Goal: Task Accomplishment & Management: Manage account settings

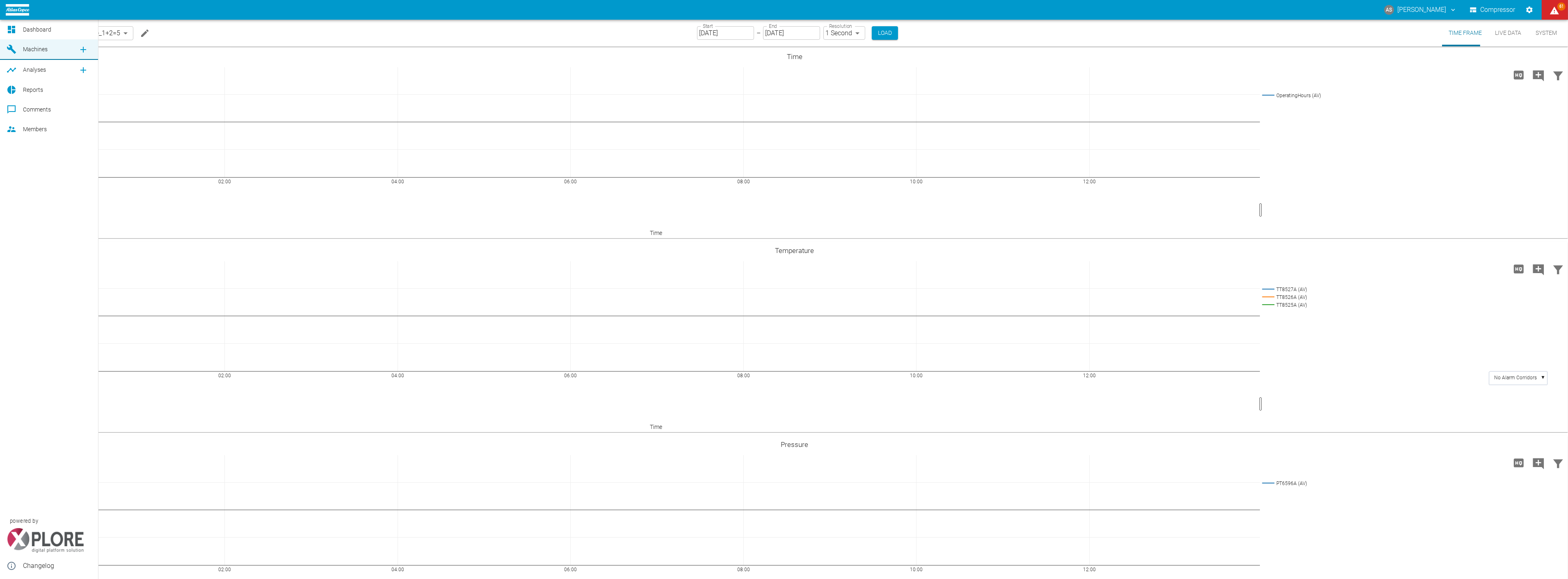
click at [18, 129] on div at bounding box center [13, 129] width 12 height 10
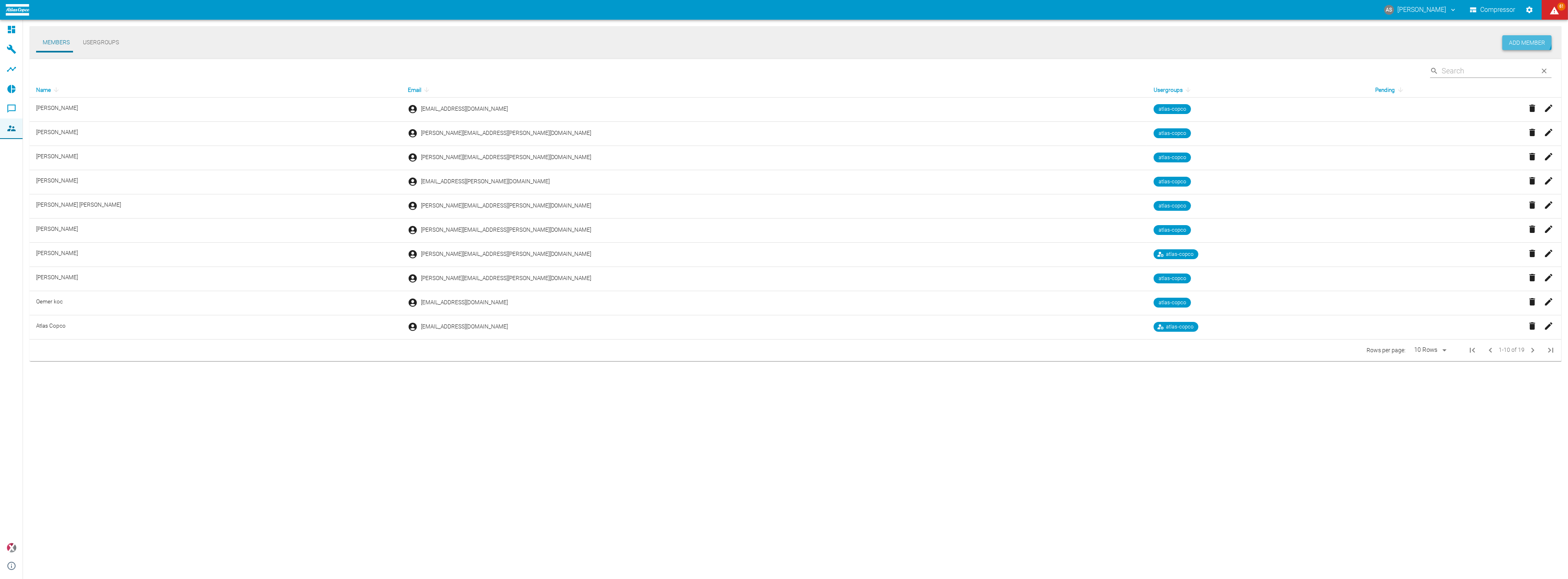
click at [1537, 39] on button "Add Member" at bounding box center [1527, 43] width 49 height 15
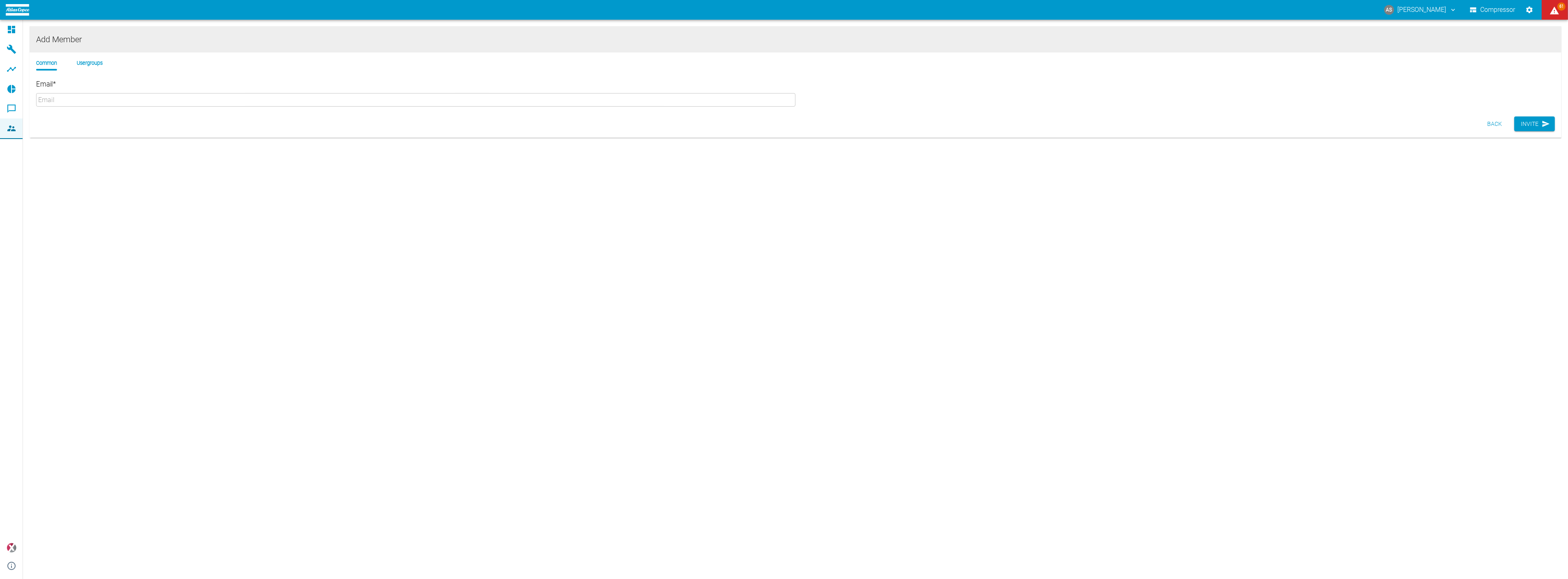
click at [150, 95] on input "Email *" at bounding box center [416, 100] width 760 height 13
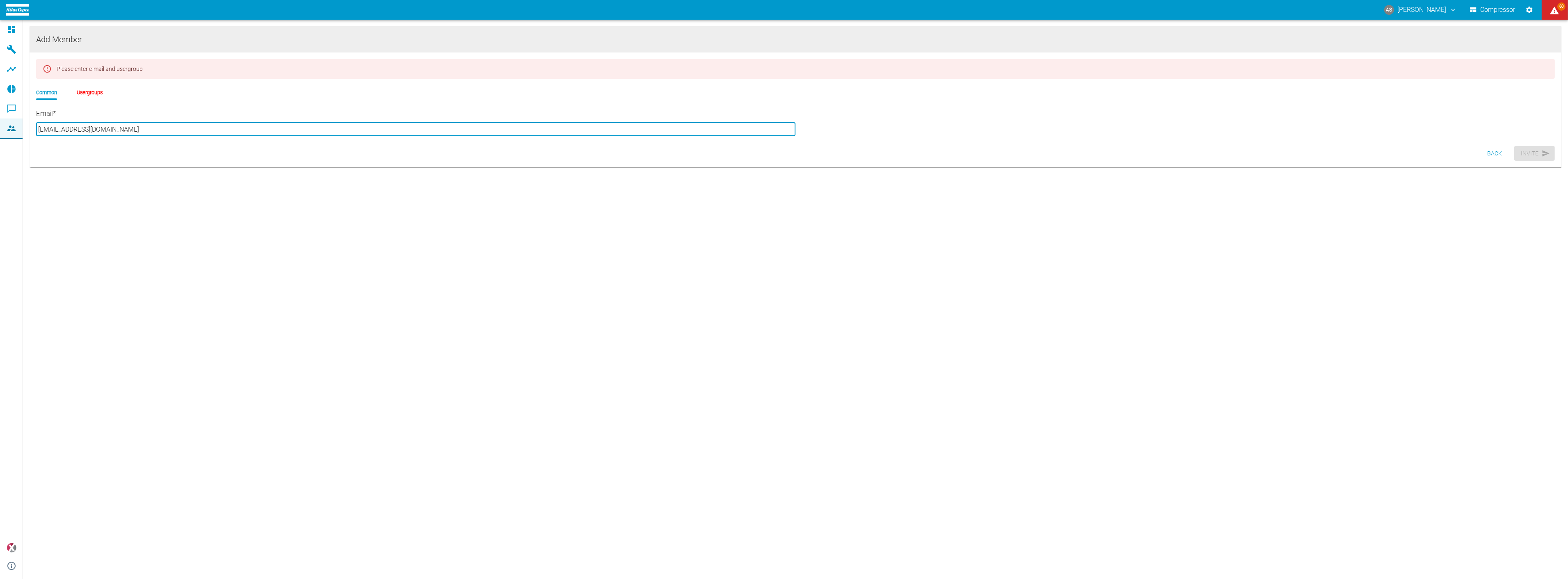
type input "[EMAIL_ADDRESS][DOMAIN_NAME]"
click at [77, 89] on li "Usergroups" at bounding box center [89, 92] width 26 height 8
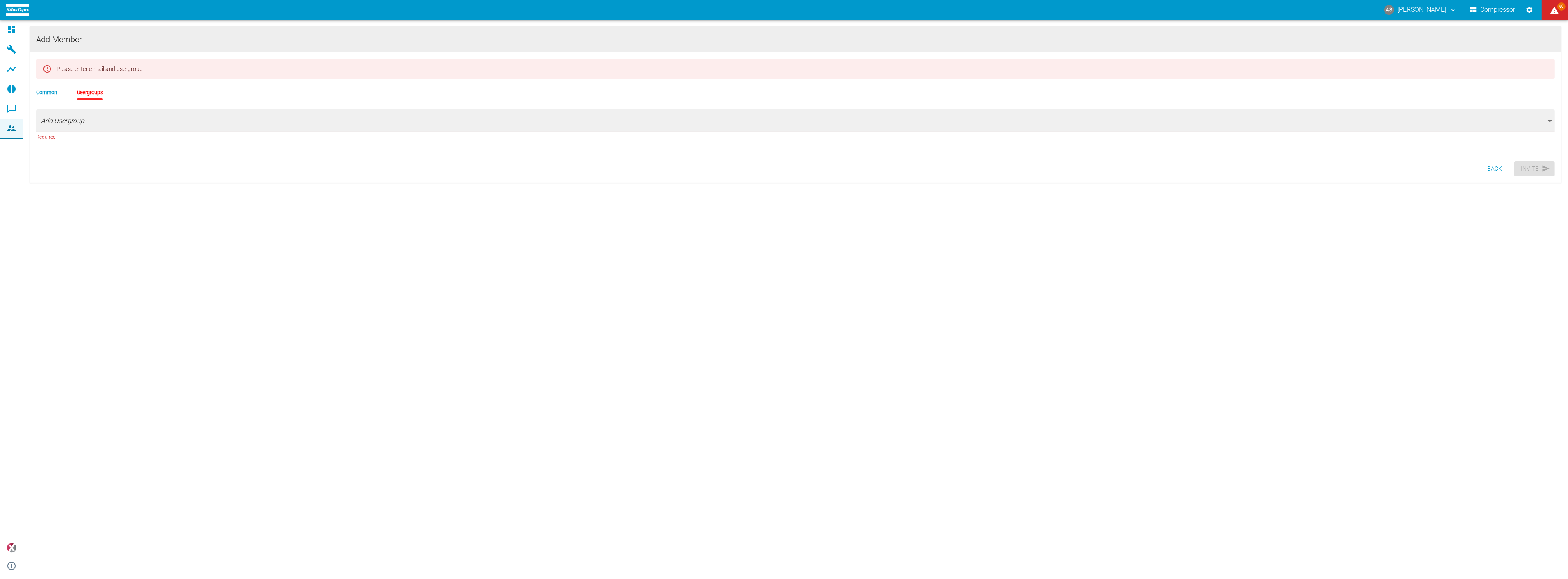
click at [68, 115] on body "AS [PERSON_NAME] Compressor 60 Dashboard Machines Analyses Reports Comments Mem…" at bounding box center [784, 290] width 1568 height 579
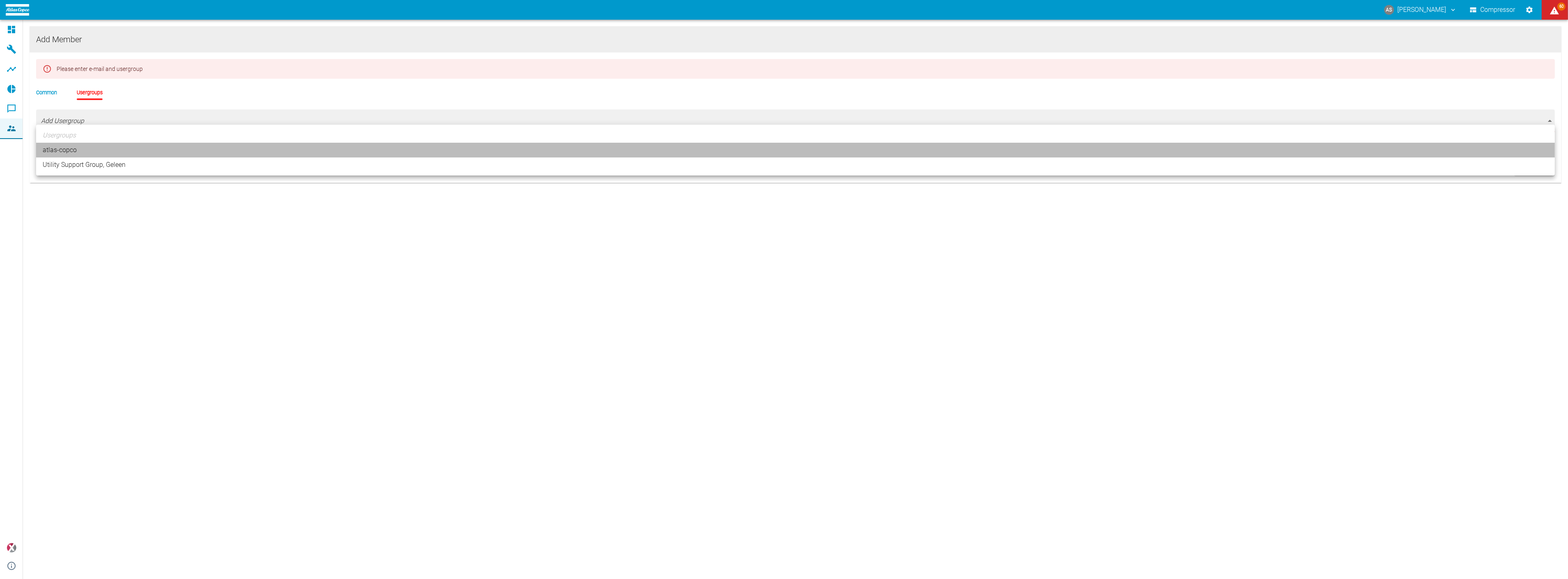
click at [54, 149] on li "atlas-copco" at bounding box center [795, 150] width 1519 height 15
type input "[object Object]"
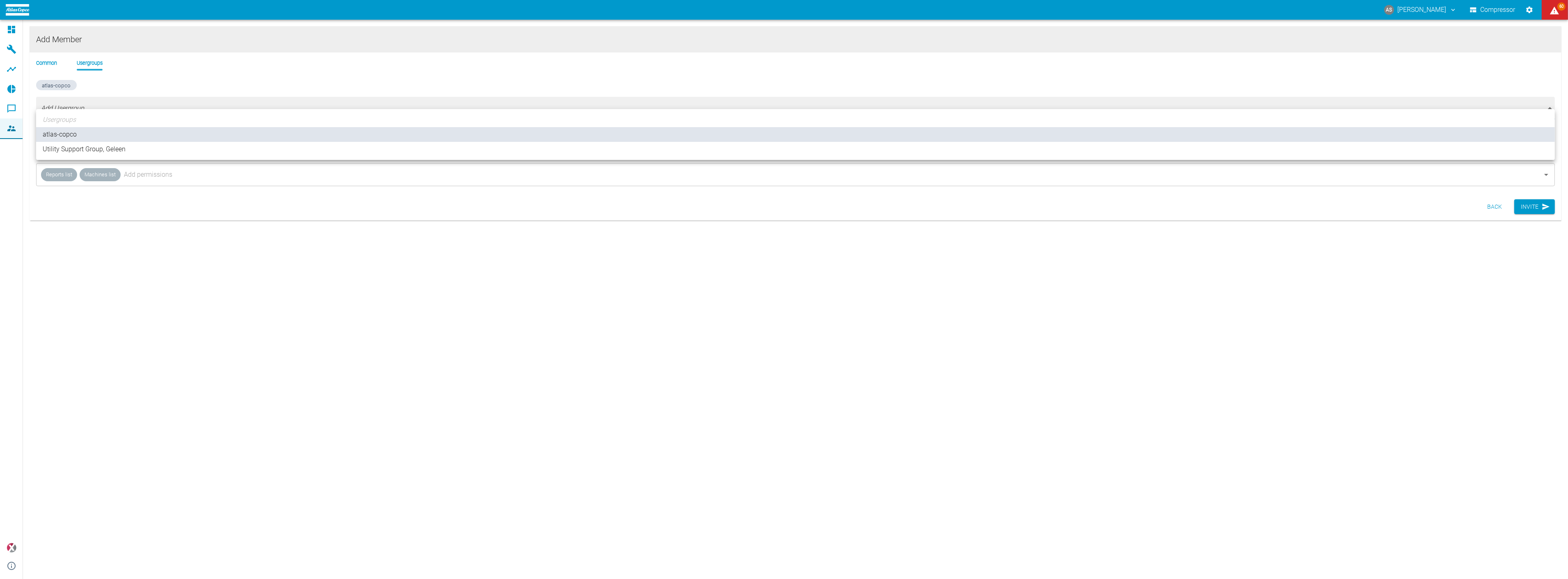
click at [55, 190] on div at bounding box center [784, 290] width 1568 height 579
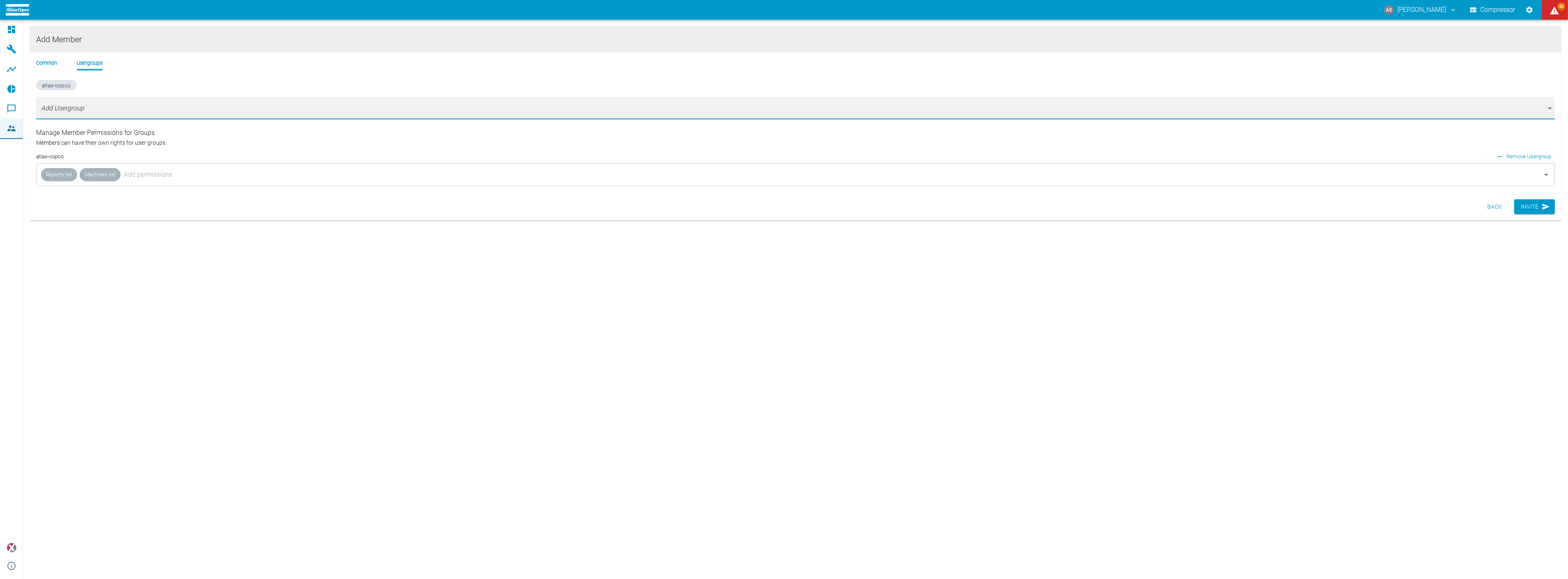
click at [40, 59] on li "Common" at bounding box center [46, 63] width 21 height 8
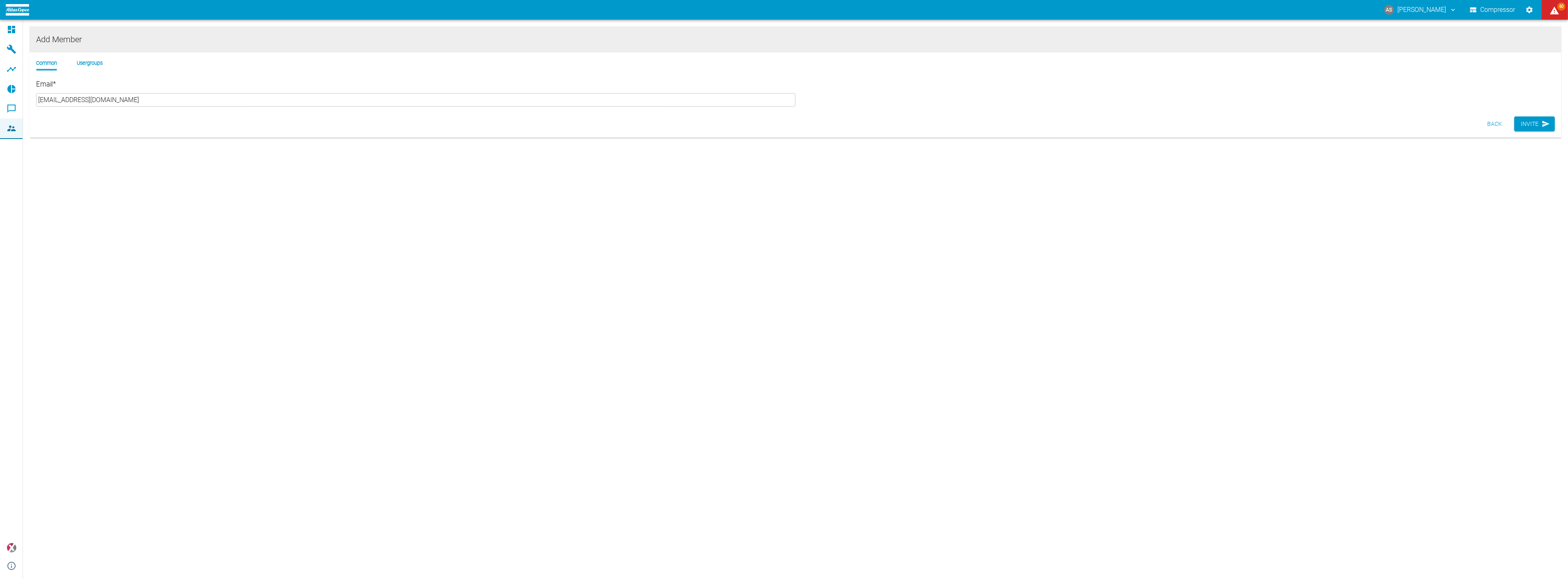
click at [79, 59] on li "Usergroups" at bounding box center [89, 63] width 26 height 8
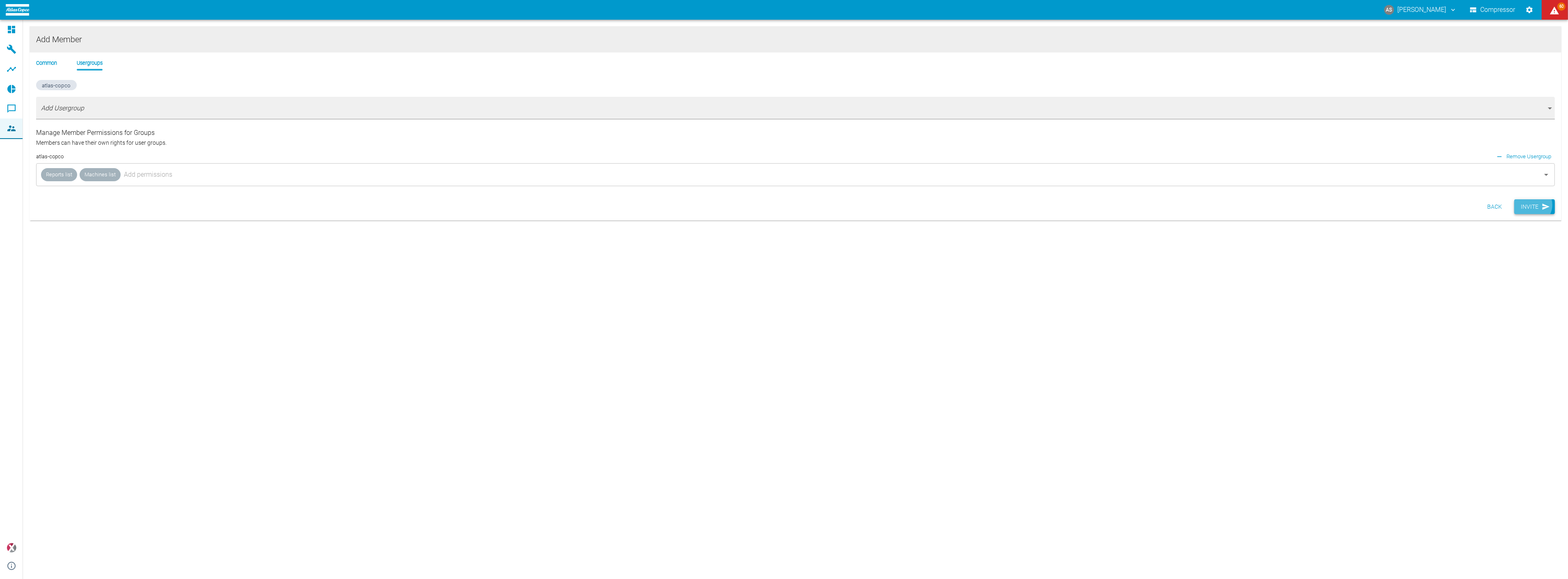
click at [1535, 199] on button "Invite" at bounding box center [1535, 207] width 41 height 15
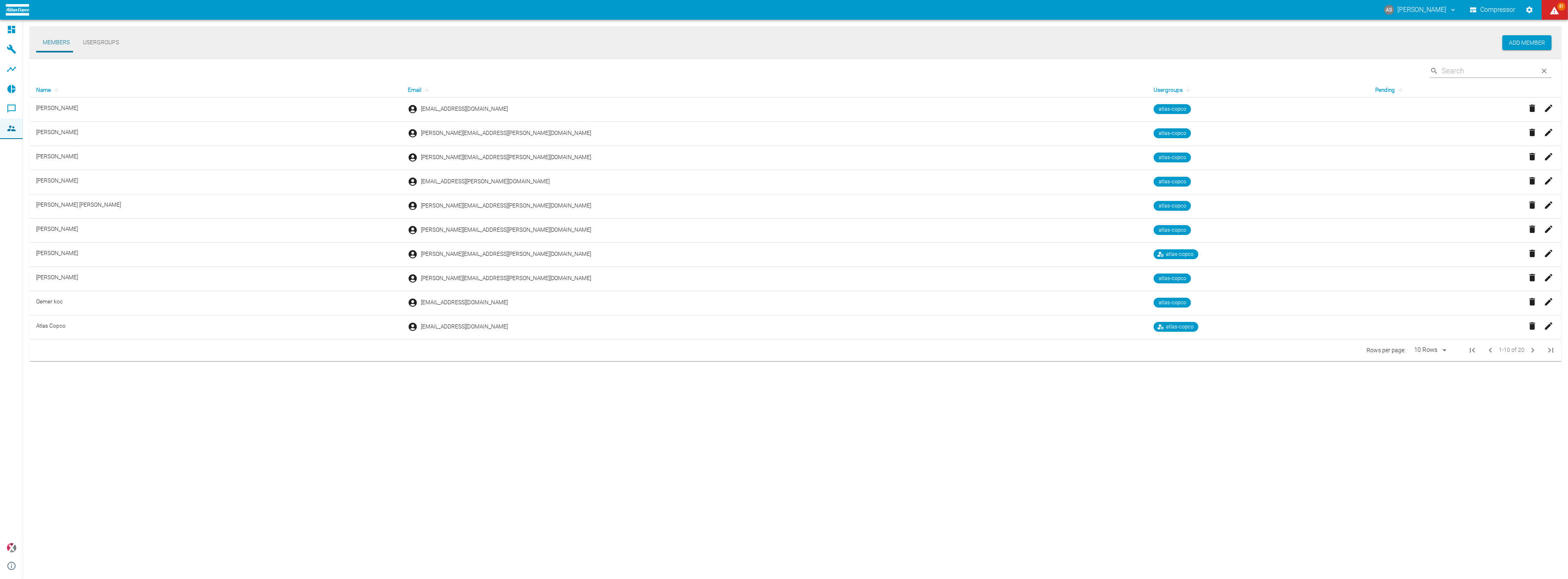
click at [1451, 348] on body "AS [PERSON_NAME] Compressor 61 Dashboard Machines Analyses Reports Comments Mem…" at bounding box center [784, 290] width 1568 height 579
click at [1432, 388] on li "20" at bounding box center [1439, 394] width 41 height 15
type input "20"
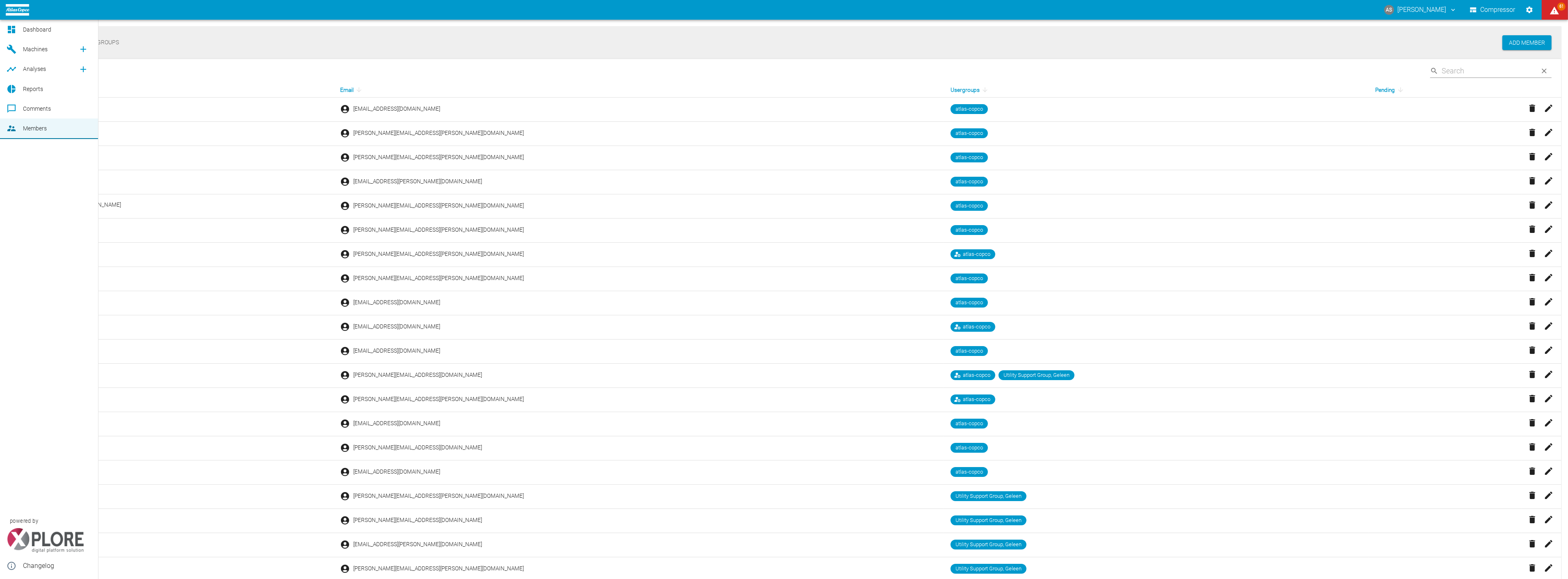
click at [19, 25] on link "Dashboard" at bounding box center [49, 29] width 98 height 19
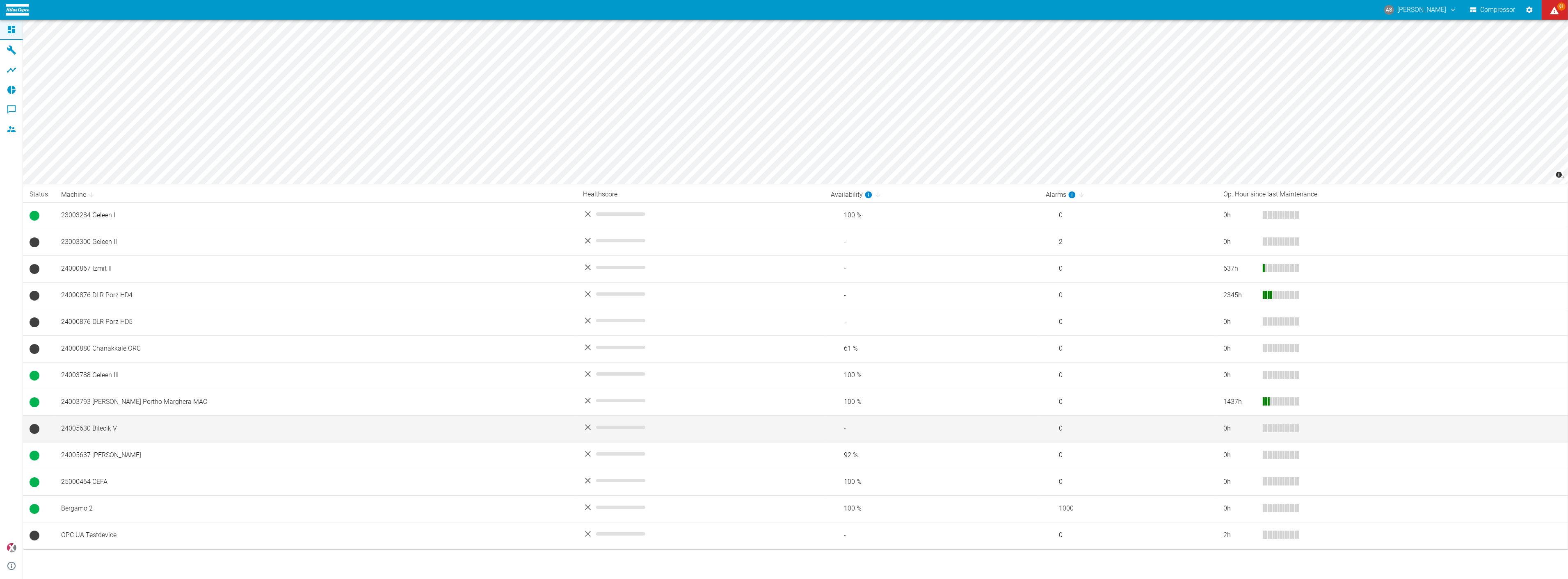
click at [83, 423] on td "24005630 Bilecik V" at bounding box center [315, 429] width 522 height 27
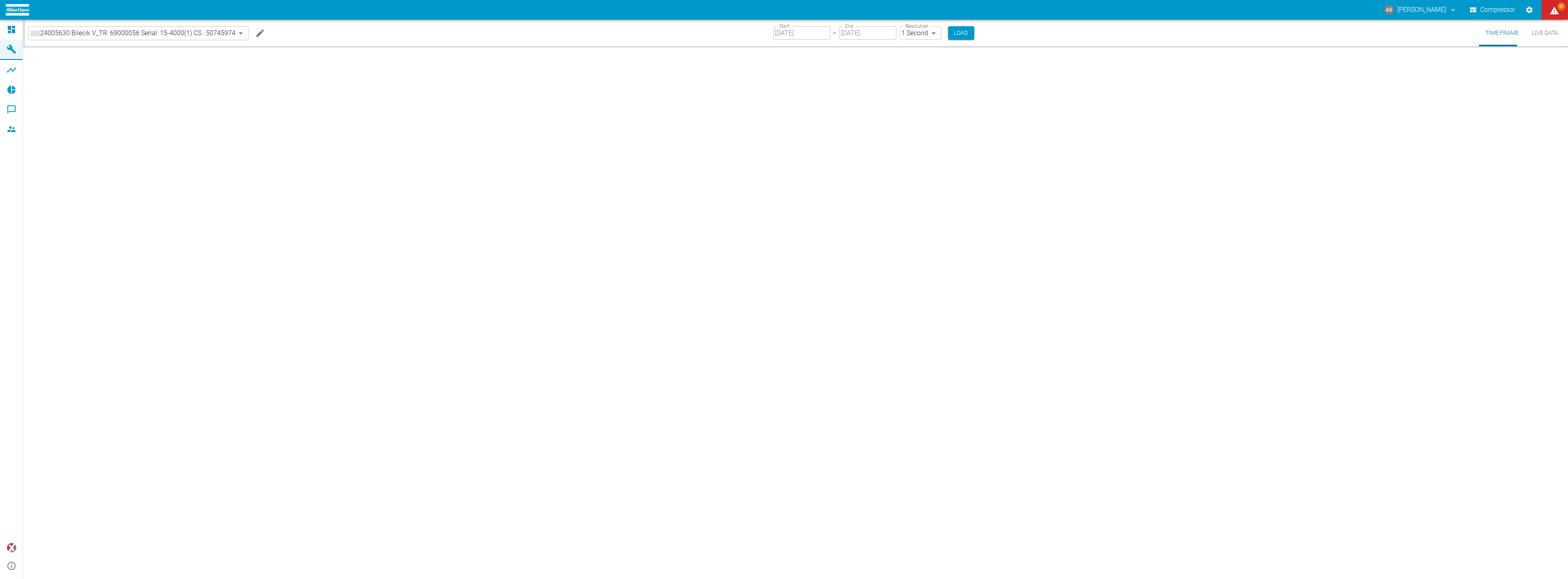
type input "2min"
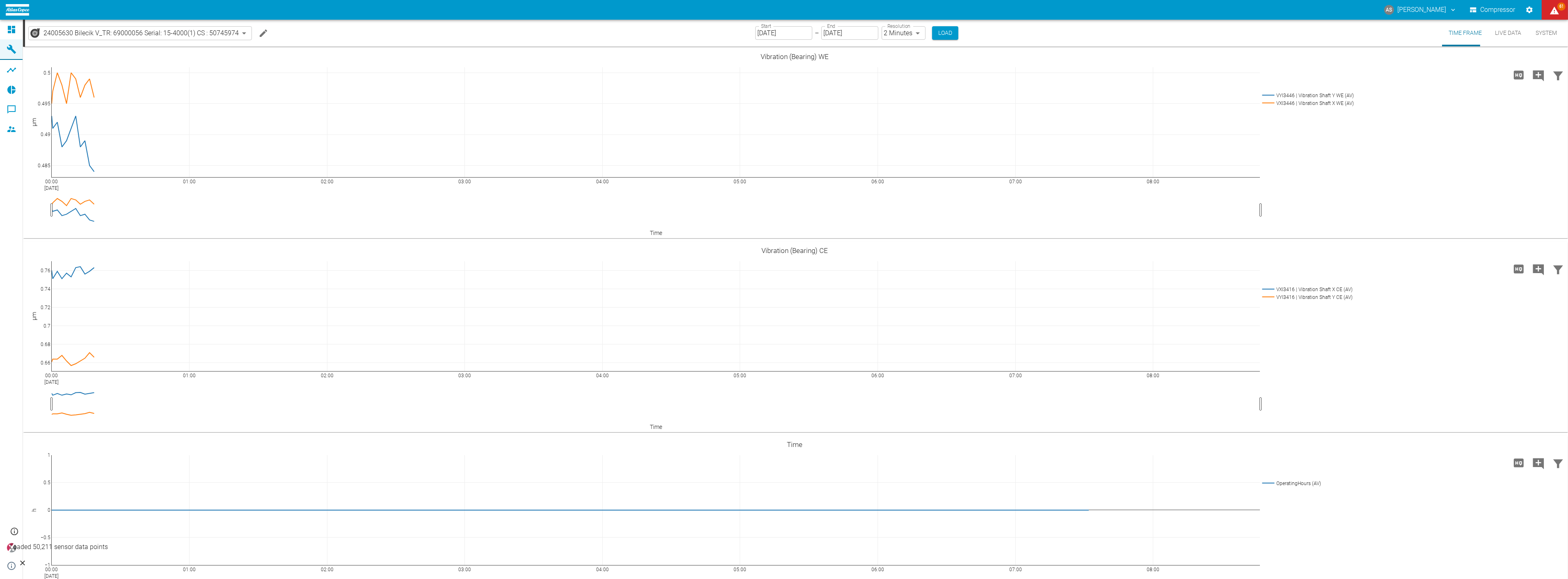
click at [755, 31] on input "[DATE]" at bounding box center [784, 33] width 57 height 13
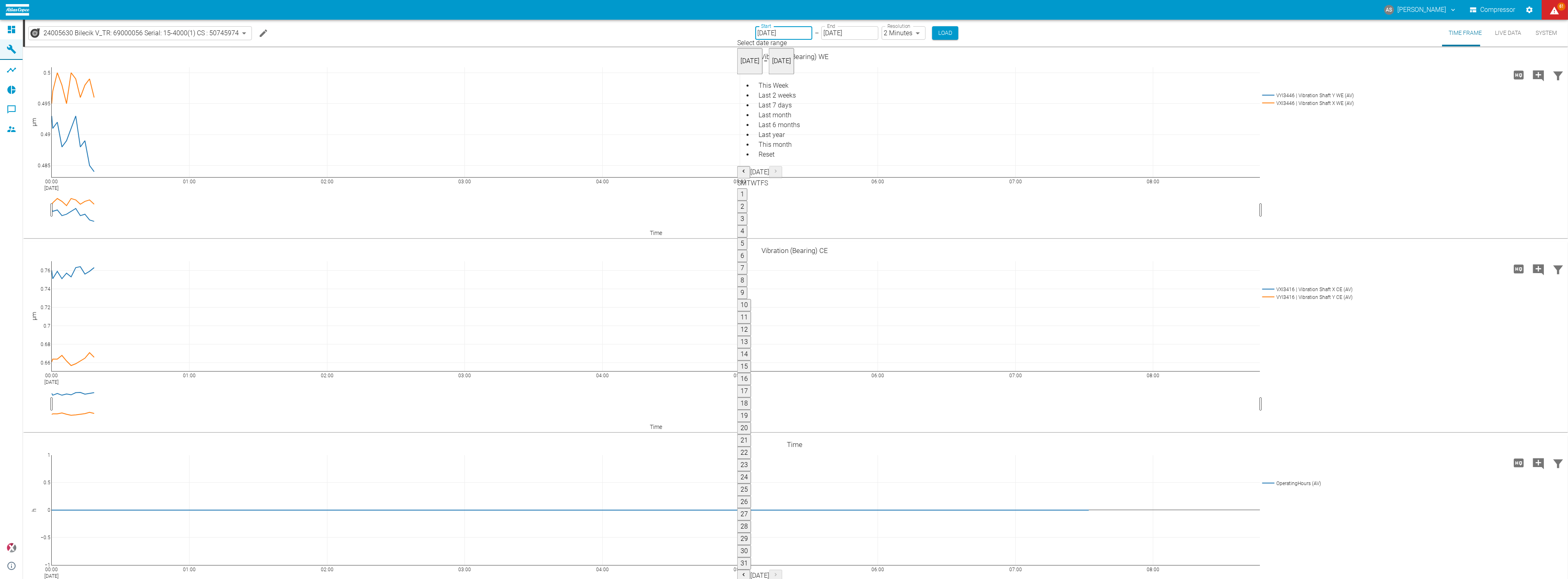
type input "[DATE]"
type input "10min"
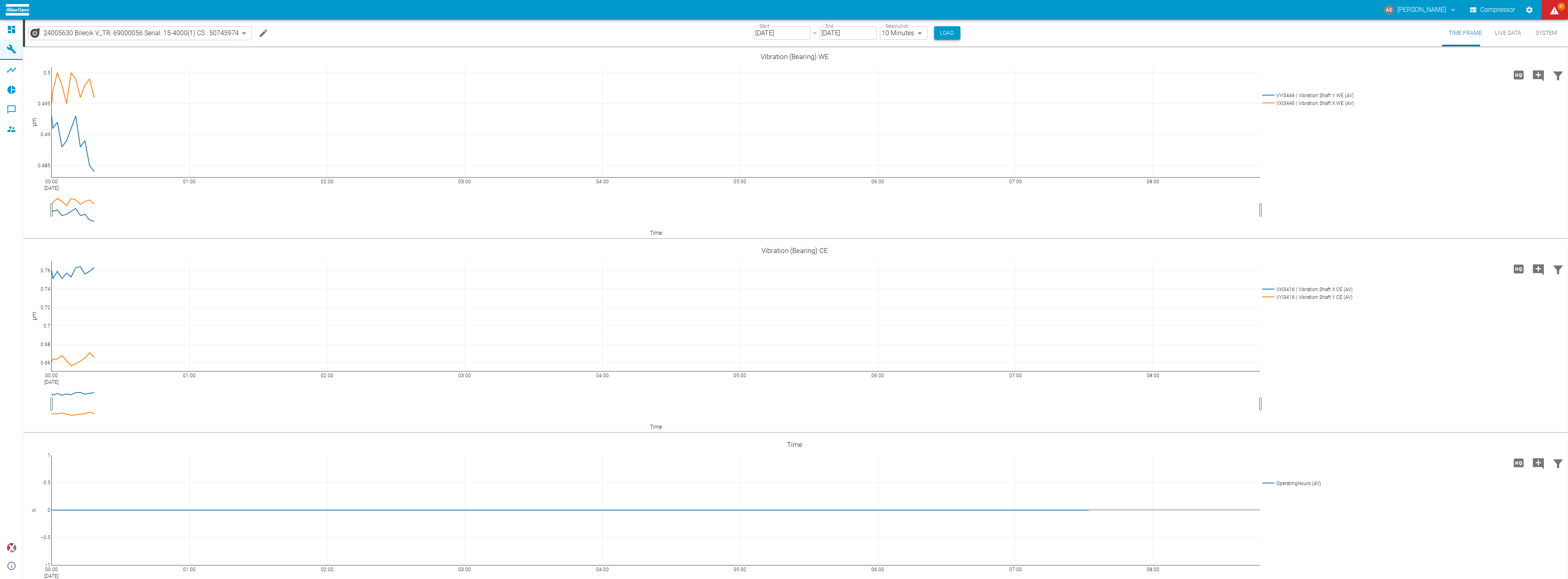
click at [934, 32] on button "Load" at bounding box center [947, 33] width 26 height 13
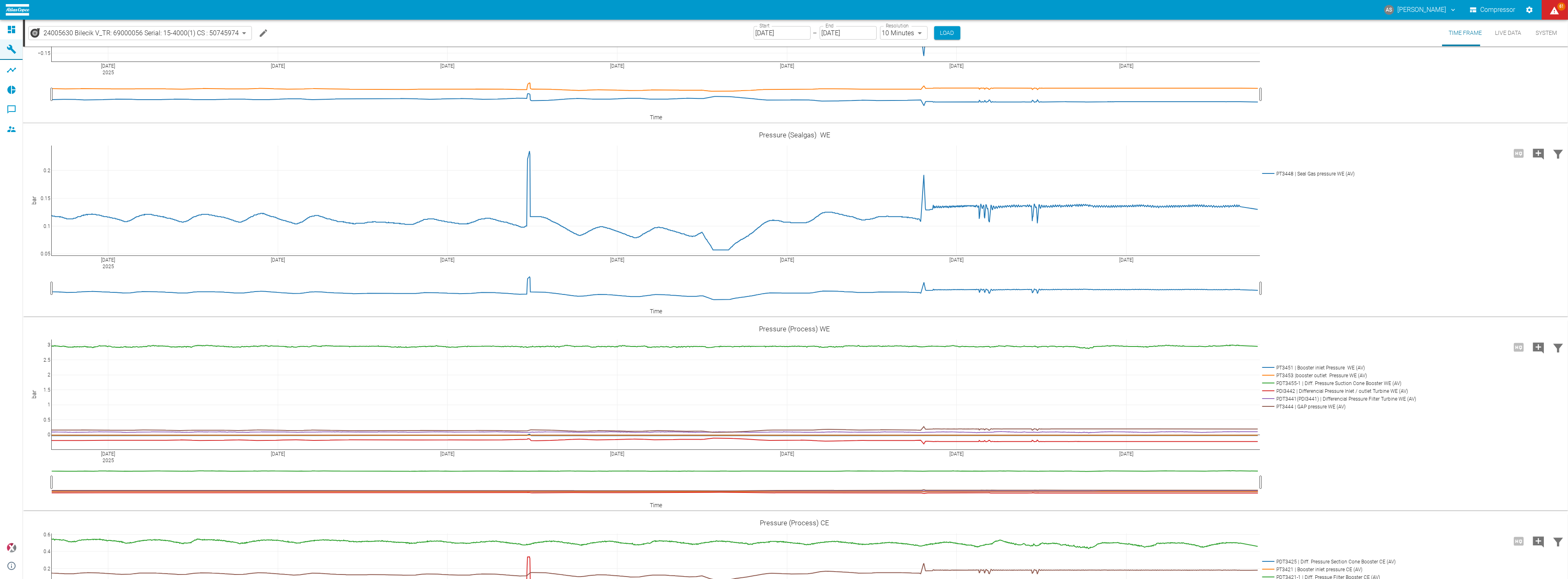
scroll to position [2368, 0]
